Goal: Navigation & Orientation: Understand site structure

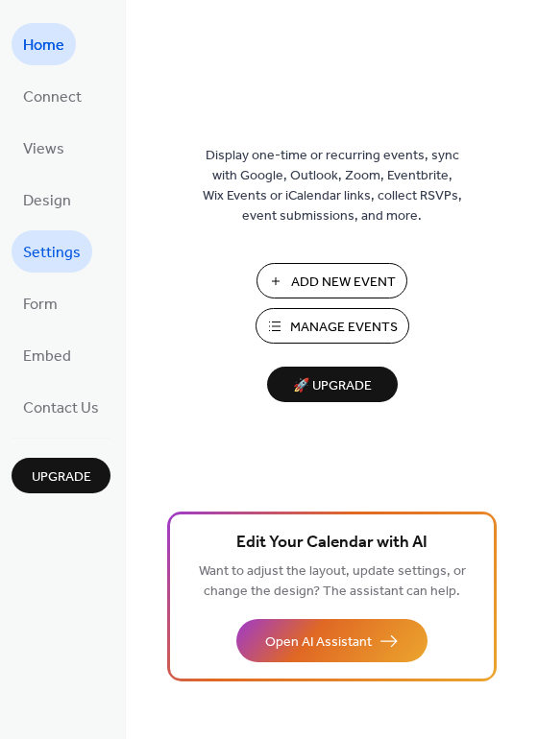
click at [42, 236] on link "Settings" at bounding box center [52, 251] width 81 height 42
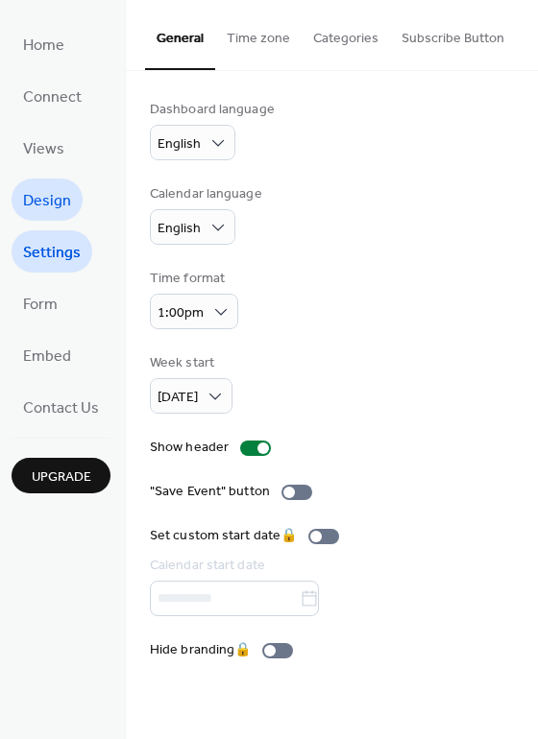
click at [47, 208] on span "Design" at bounding box center [47, 201] width 48 height 31
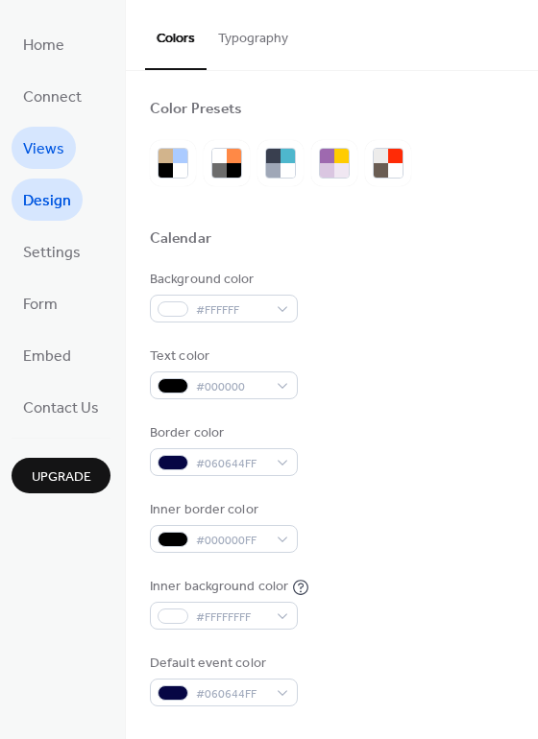
click at [38, 159] on span "Views" at bounding box center [43, 149] width 41 height 31
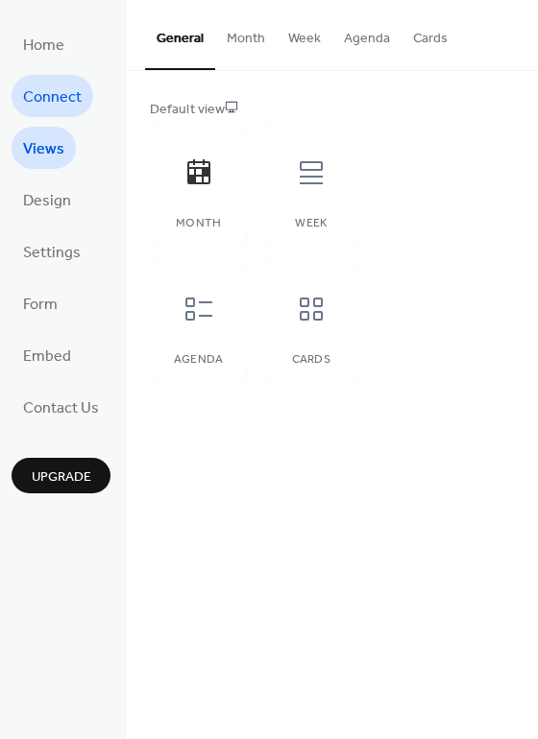
click at [36, 101] on span "Connect" at bounding box center [52, 98] width 59 height 31
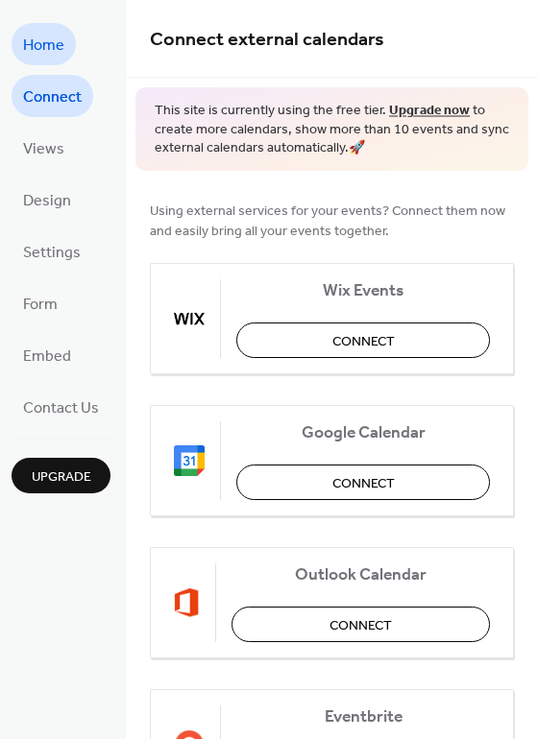
click at [40, 45] on span "Home" at bounding box center [43, 46] width 41 height 31
